Goal: Ask a question: Seek information or help from site administrators or community

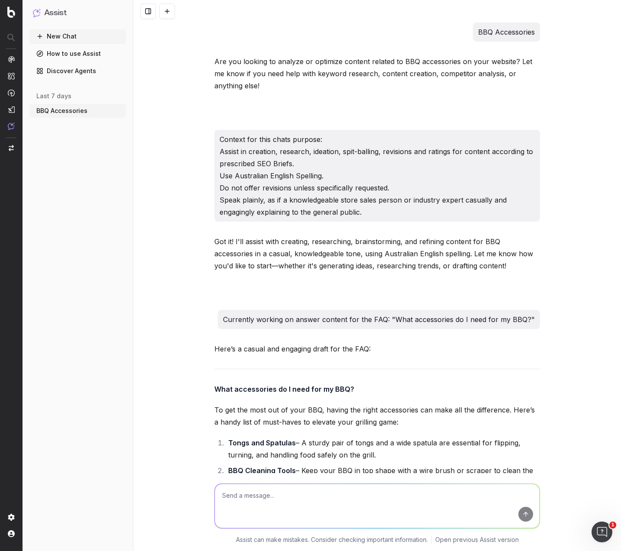
scroll to position [761, 0]
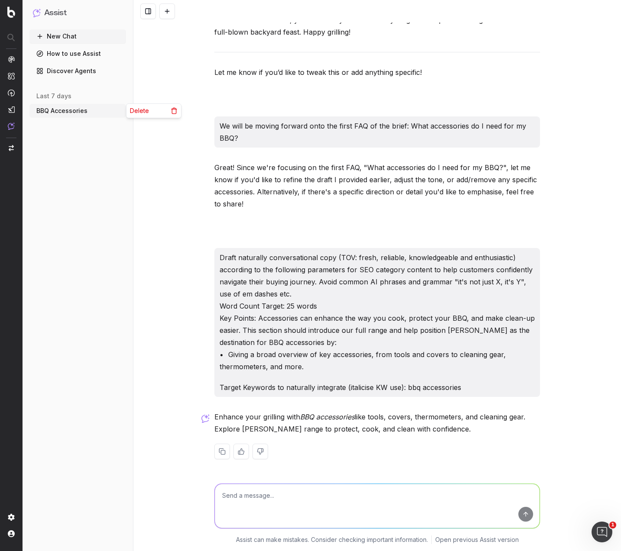
click at [120, 109] on circle "button" at bounding box center [119, 109] width 0 height 0
click at [148, 116] on div "Delete" at bounding box center [153, 111] width 55 height 14
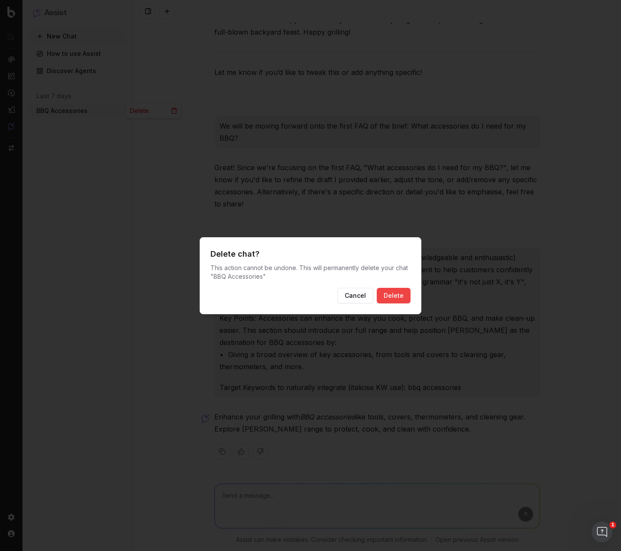
click at [398, 293] on button "Delete" at bounding box center [394, 296] width 34 height 16
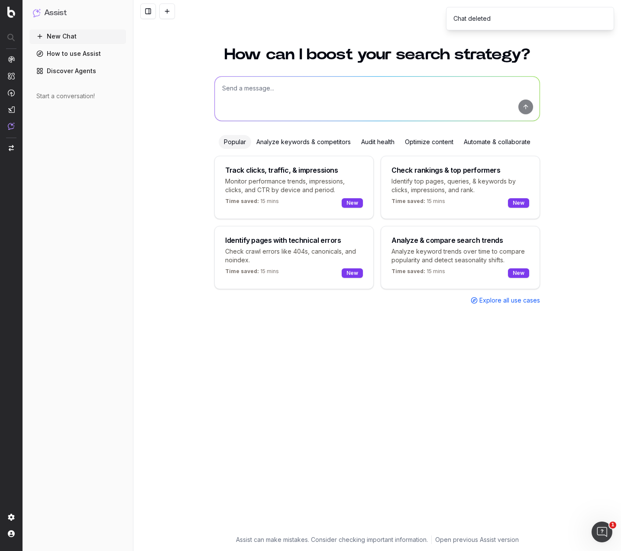
click at [319, 87] on textarea at bounding box center [377, 99] width 325 height 44
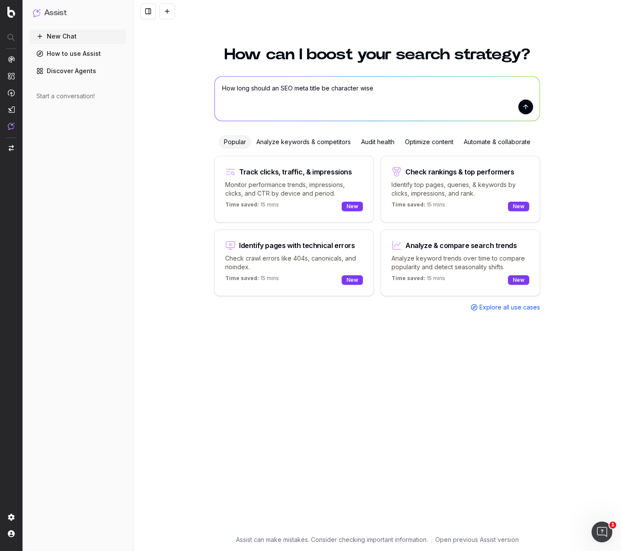
type textarea "How long should an SEO meta title be character wise?"
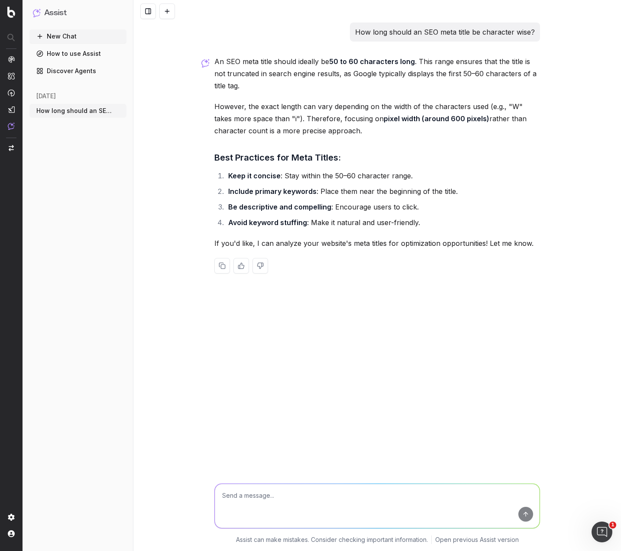
click at [355, 493] on textarea at bounding box center [377, 506] width 325 height 44
type textarea "Lets say 50 to 55 characters?"
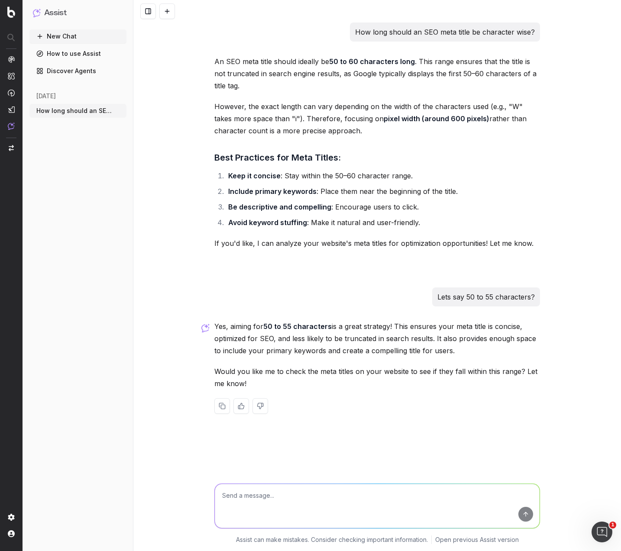
click at [269, 504] on textarea at bounding box center [377, 506] width 325 height 44
type textarea "roughly how many characters is 580 equivalent to in characters?"
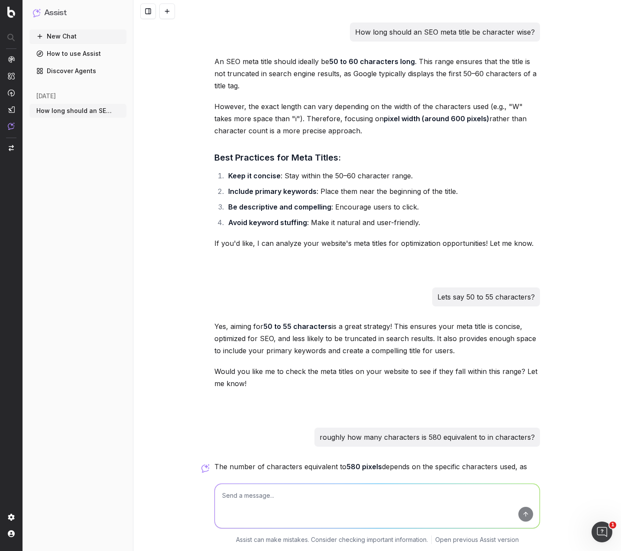
click at [442, 461] on div "The number of characters equivalent to 580 pixels depends on the specific chara…" at bounding box center [377, 535] width 326 height 149
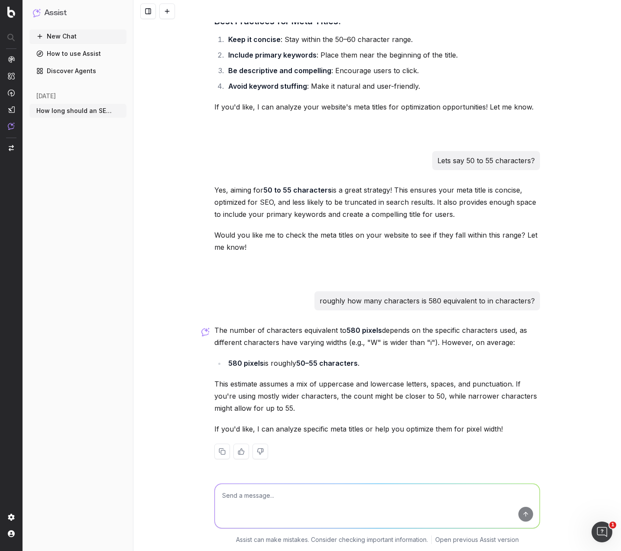
click at [292, 505] on textarea at bounding box center [377, 506] width 325 height 44
type textarea "F"
